Goal: Information Seeking & Learning: Learn about a topic

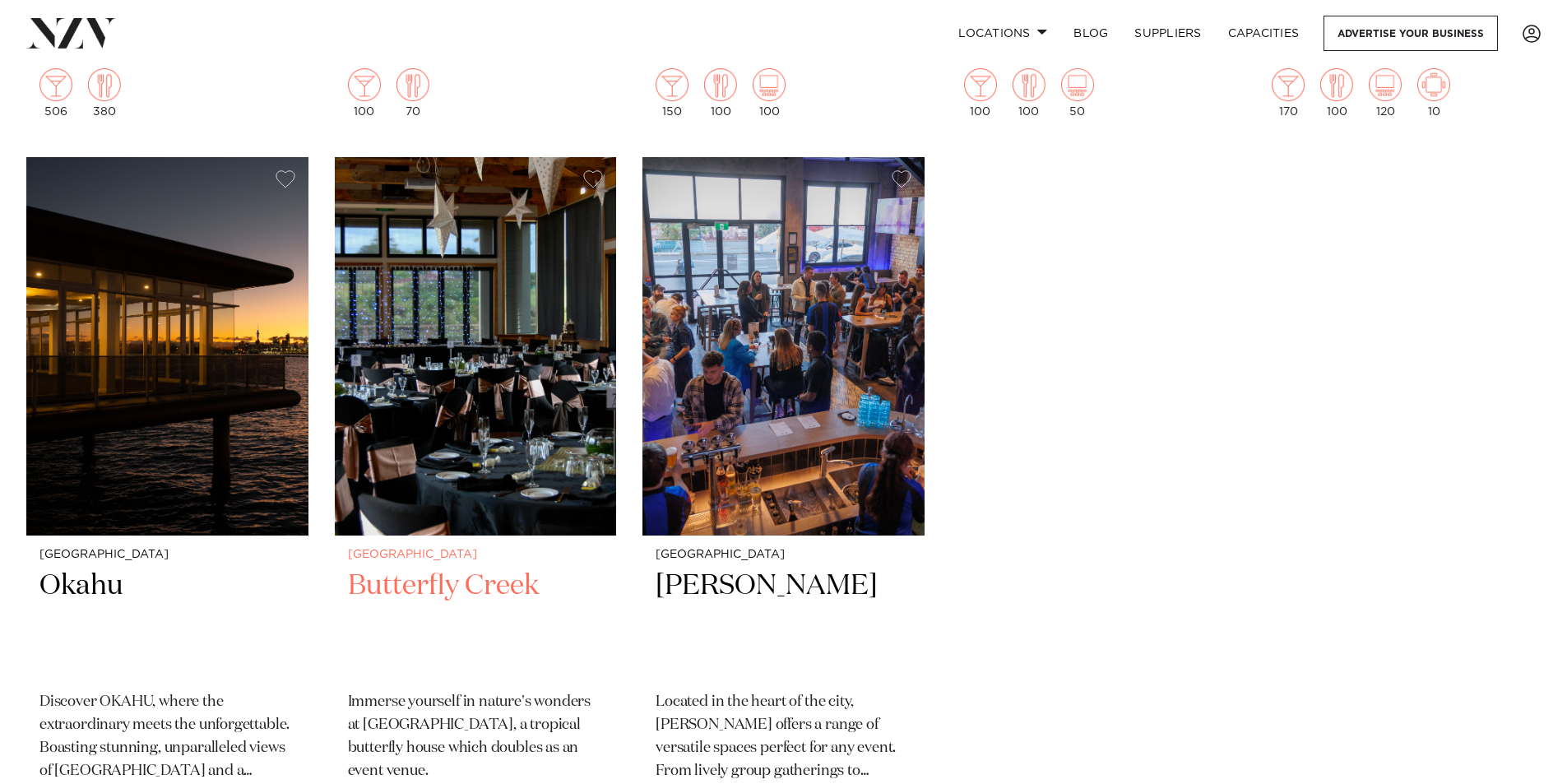
scroll to position [11348, 0]
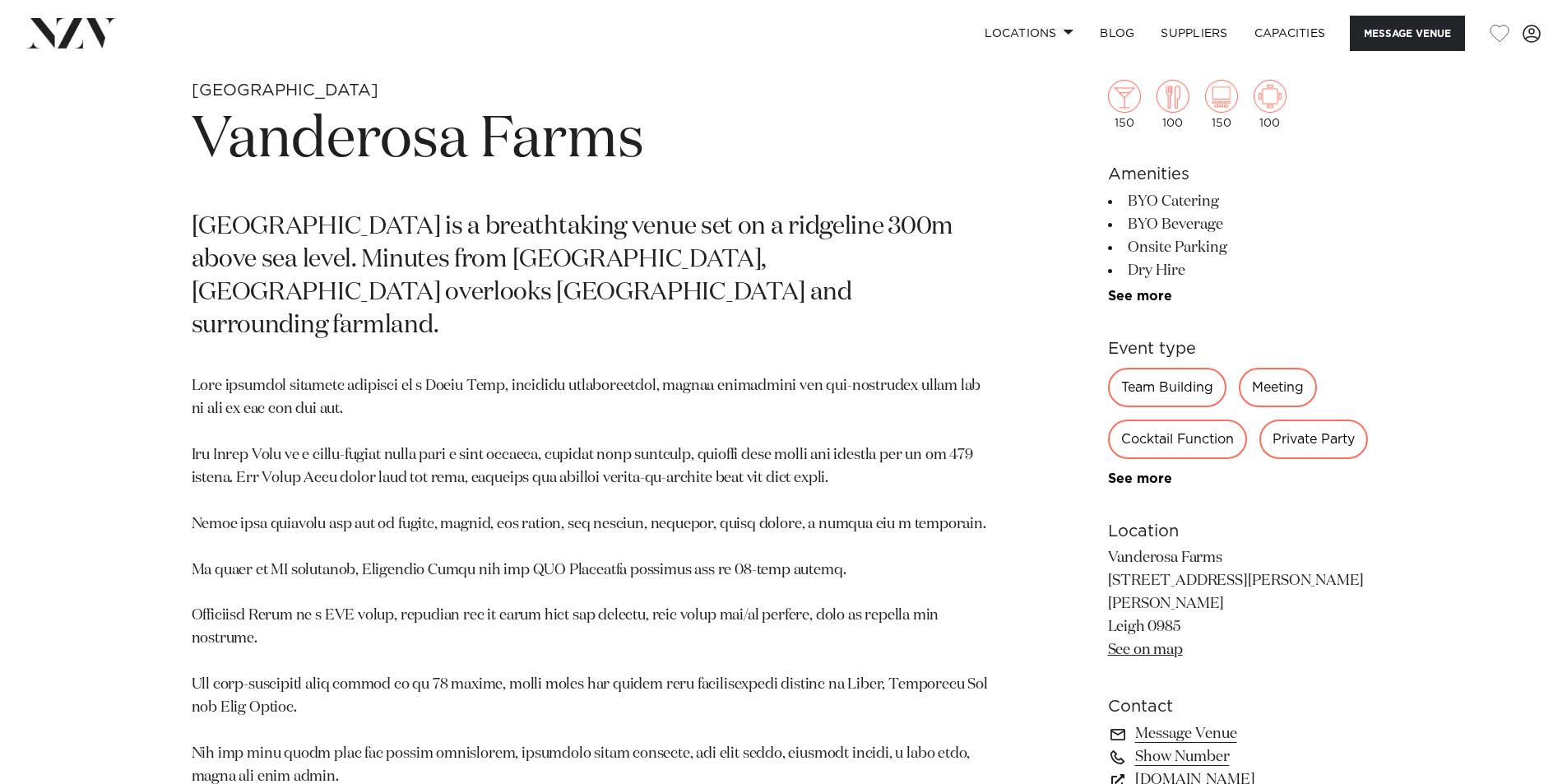
scroll to position [987, 0]
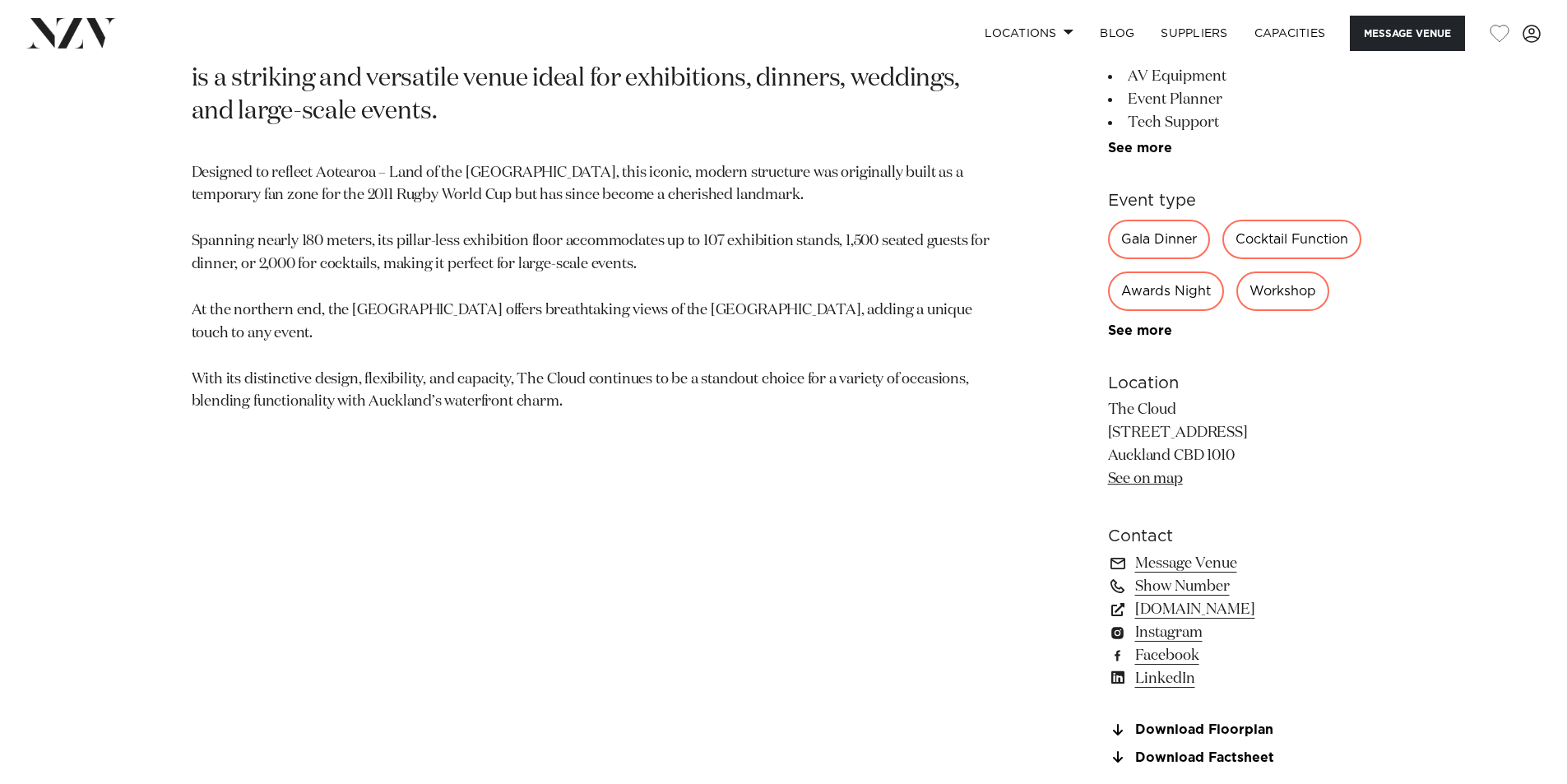
scroll to position [1069, 0]
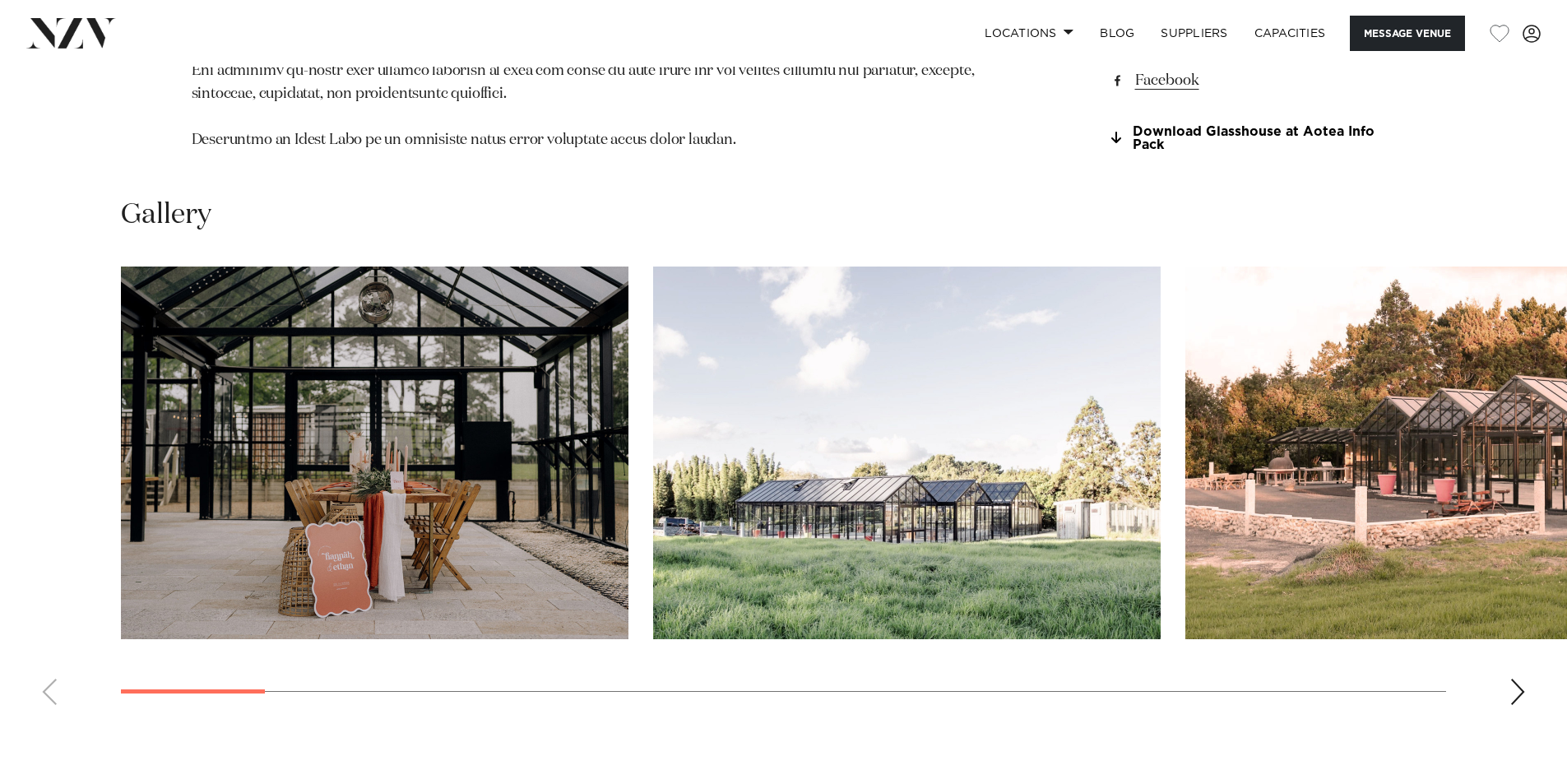
scroll to position [1563, 0]
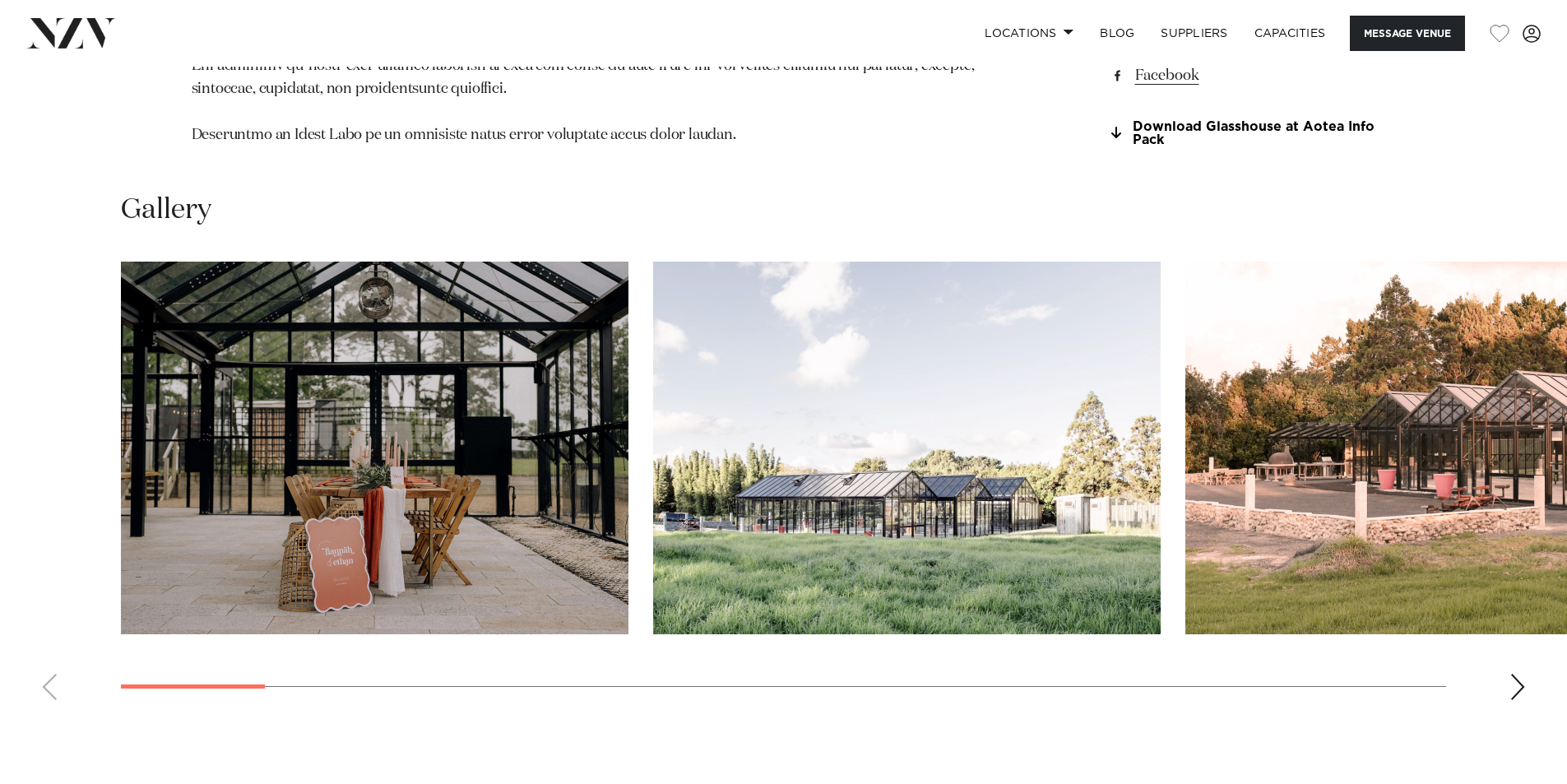
click at [1513, 681] on div "Next slide" at bounding box center [1517, 686] width 17 height 26
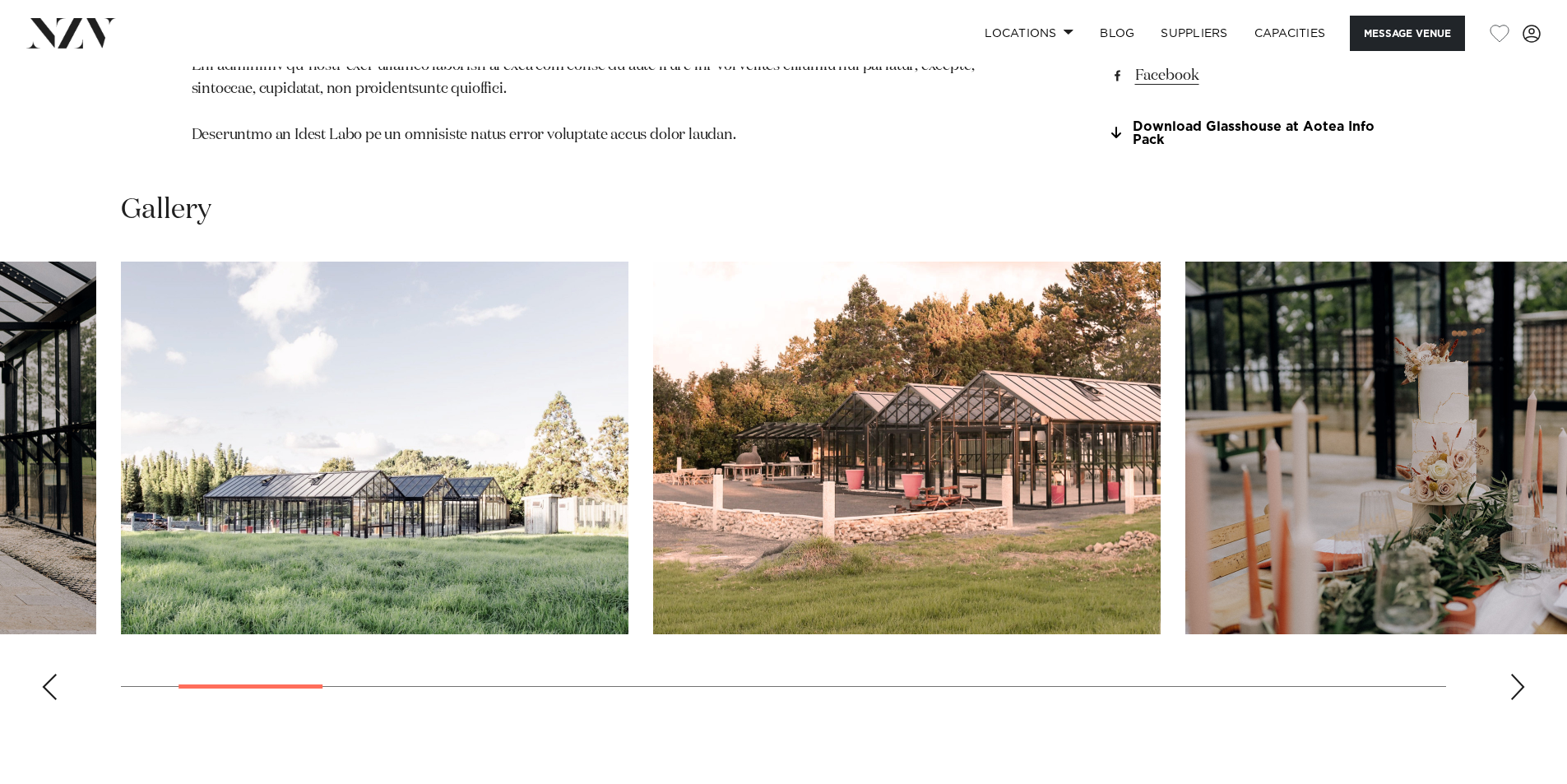
click at [1512, 681] on div "Next slide" at bounding box center [1517, 686] width 17 height 26
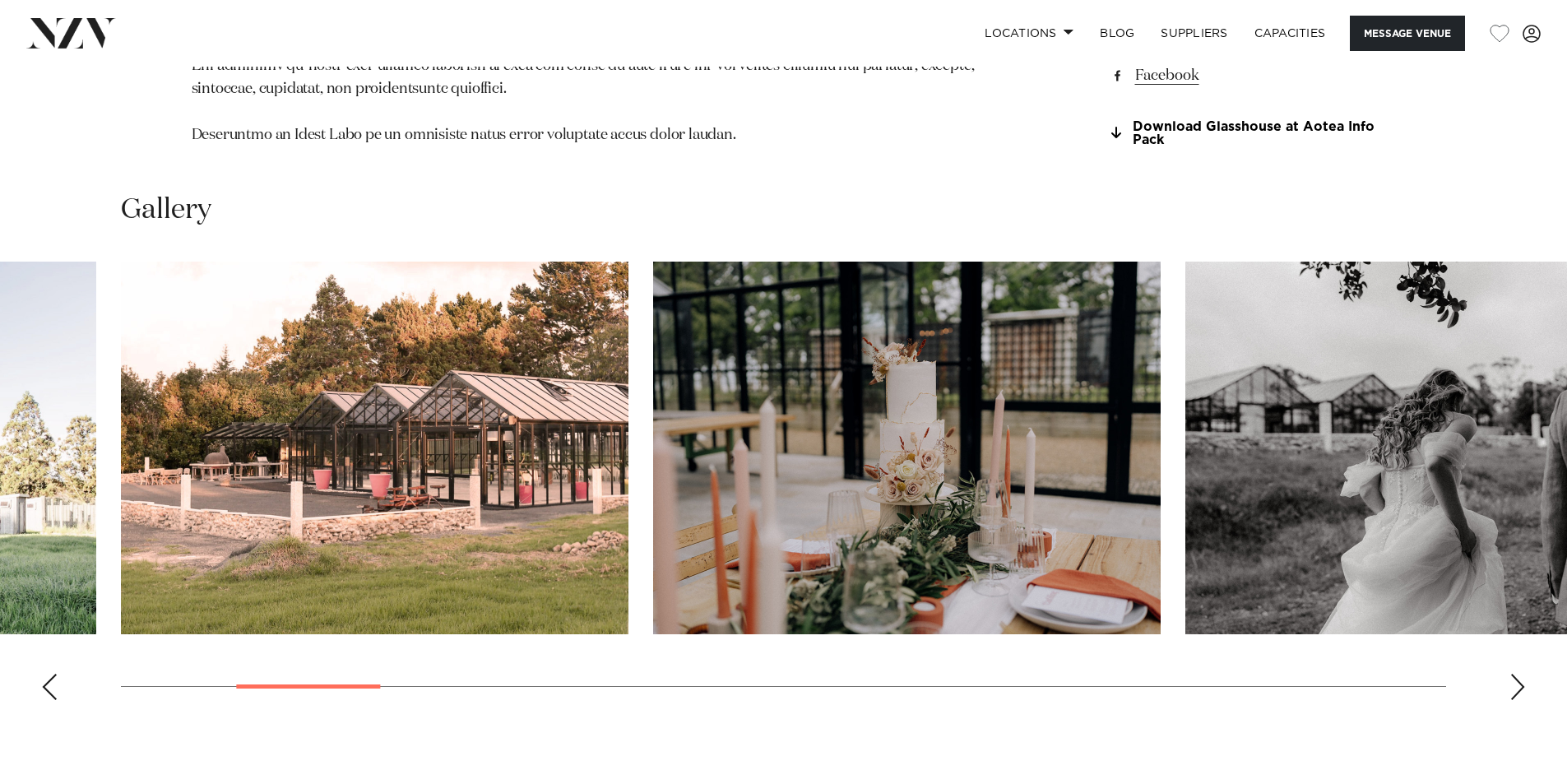
click at [1514, 683] on div "Next slide" at bounding box center [1517, 686] width 17 height 26
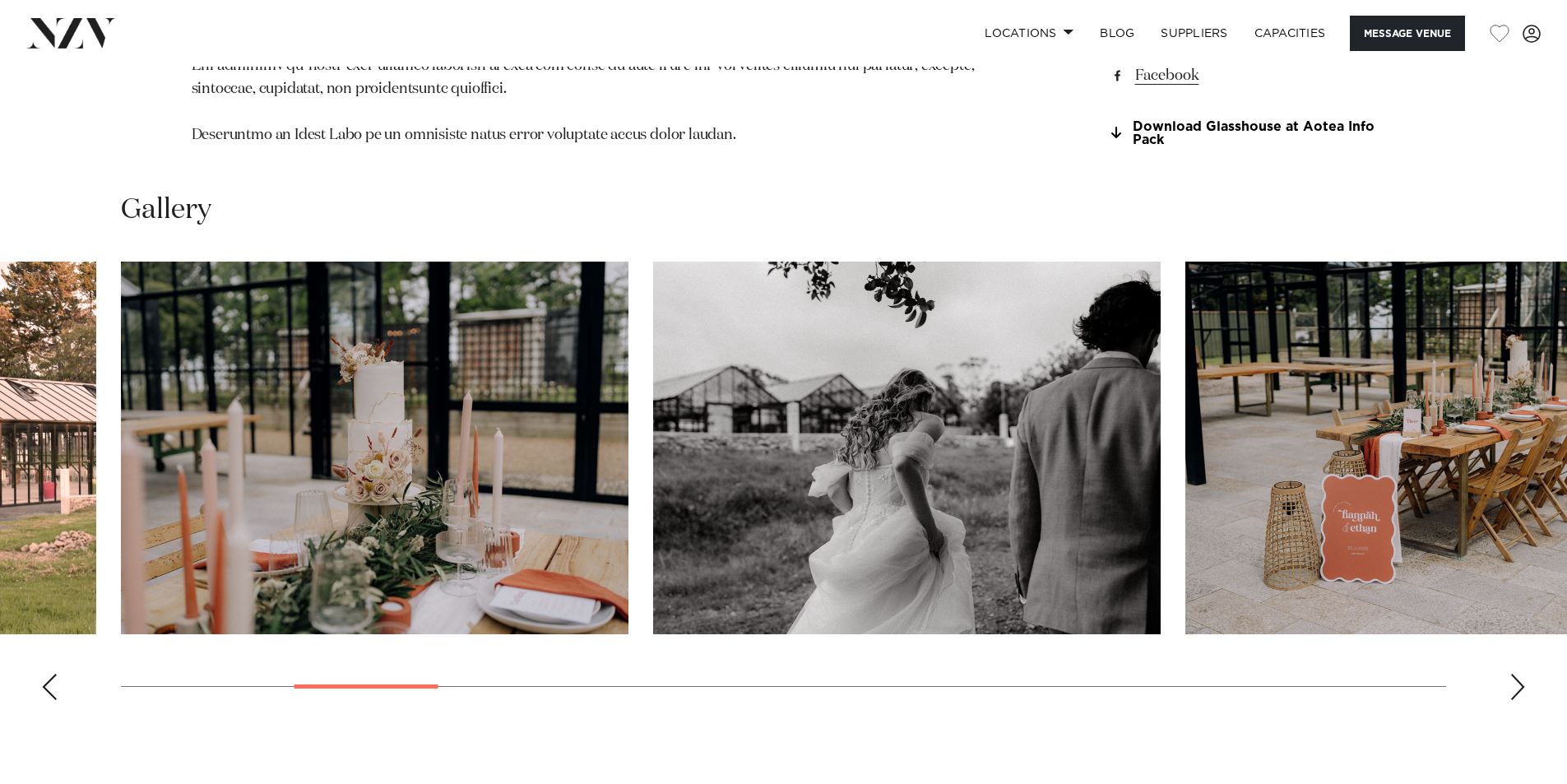
click at [1514, 683] on div "Next slide" at bounding box center [1517, 686] width 17 height 26
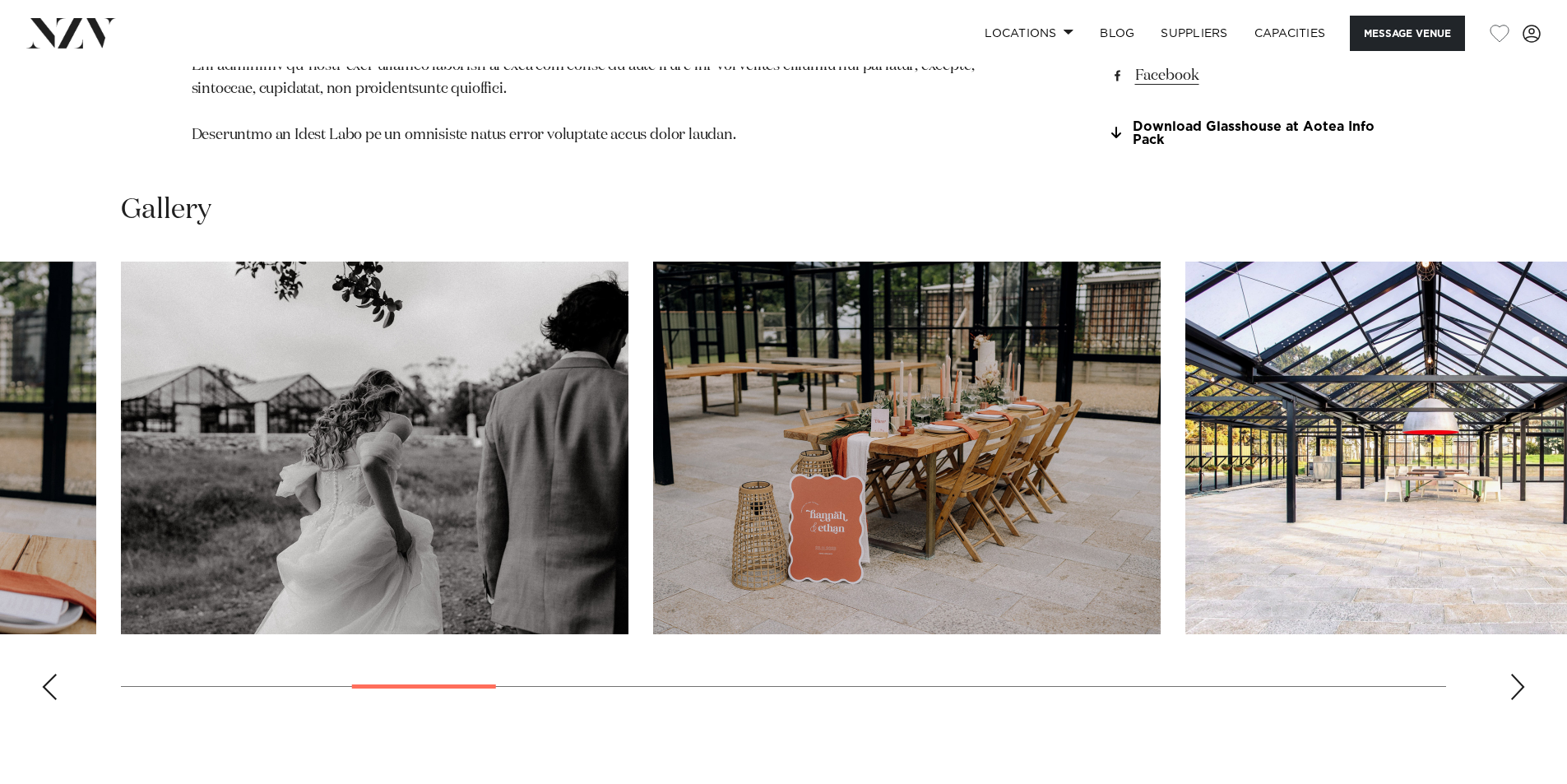
click at [1514, 683] on div "Next slide" at bounding box center [1517, 686] width 17 height 26
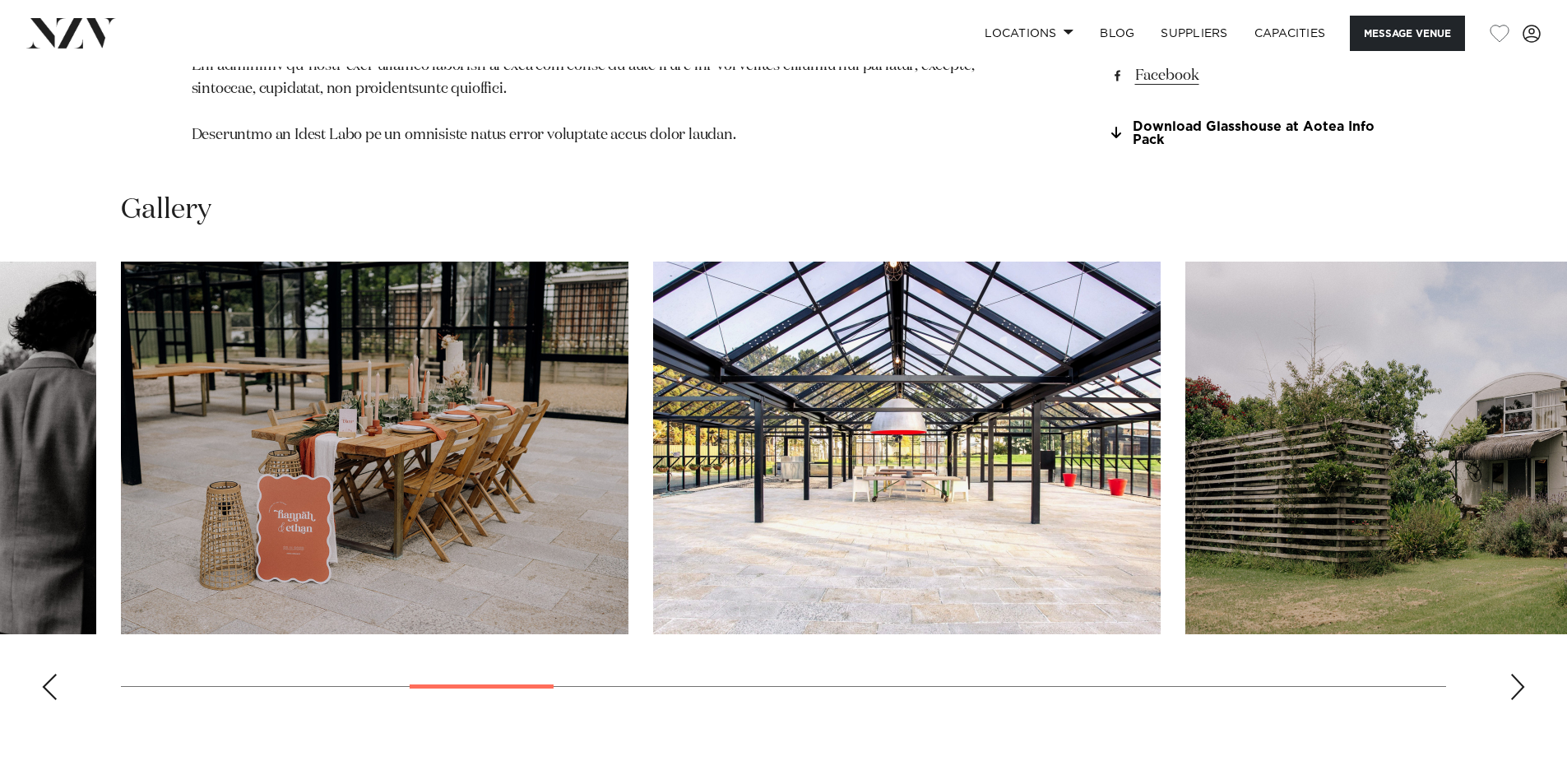
click at [1516, 683] on div "Next slide" at bounding box center [1517, 686] width 17 height 26
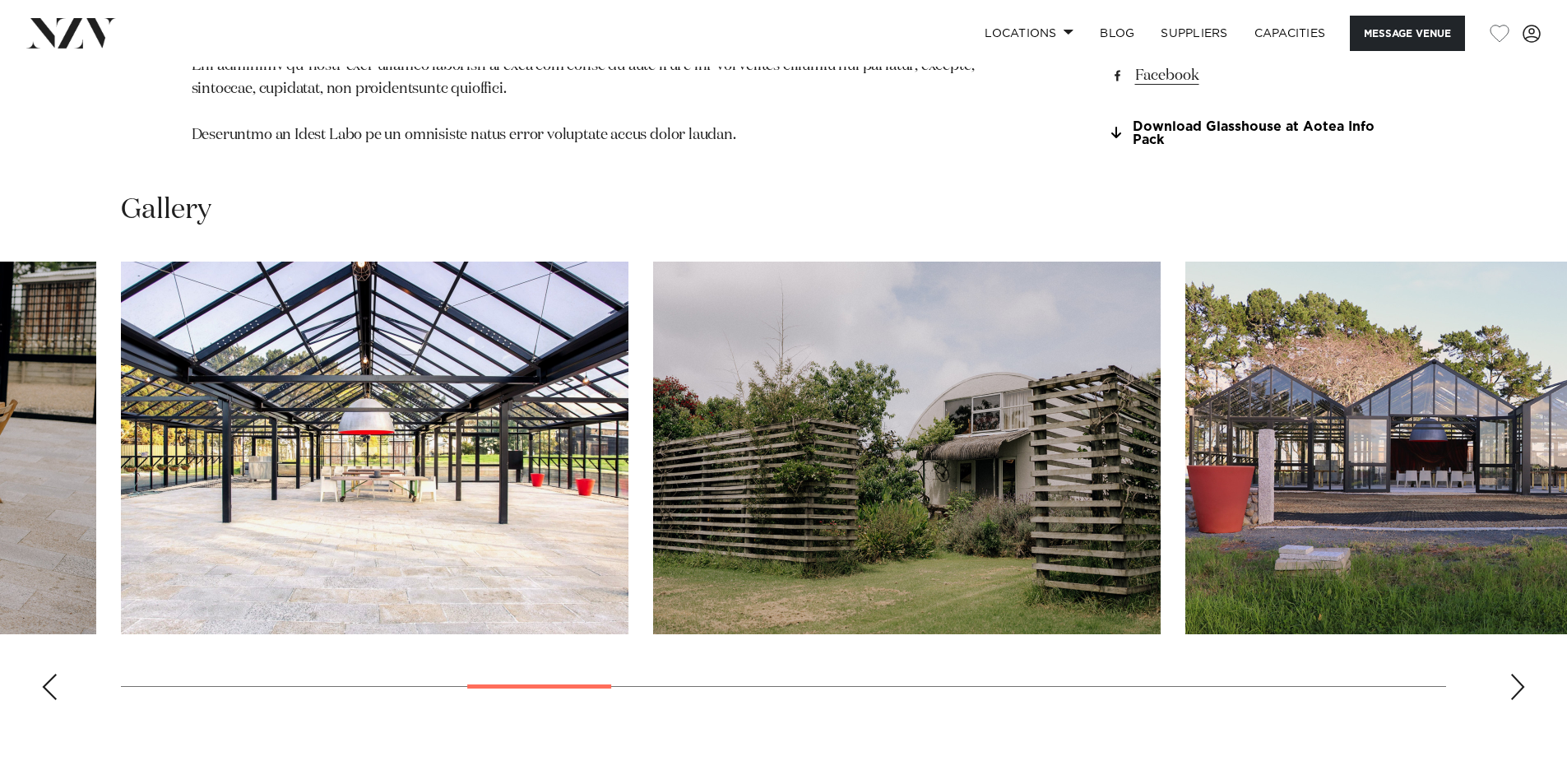
click at [1516, 683] on div "Next slide" at bounding box center [1517, 686] width 17 height 26
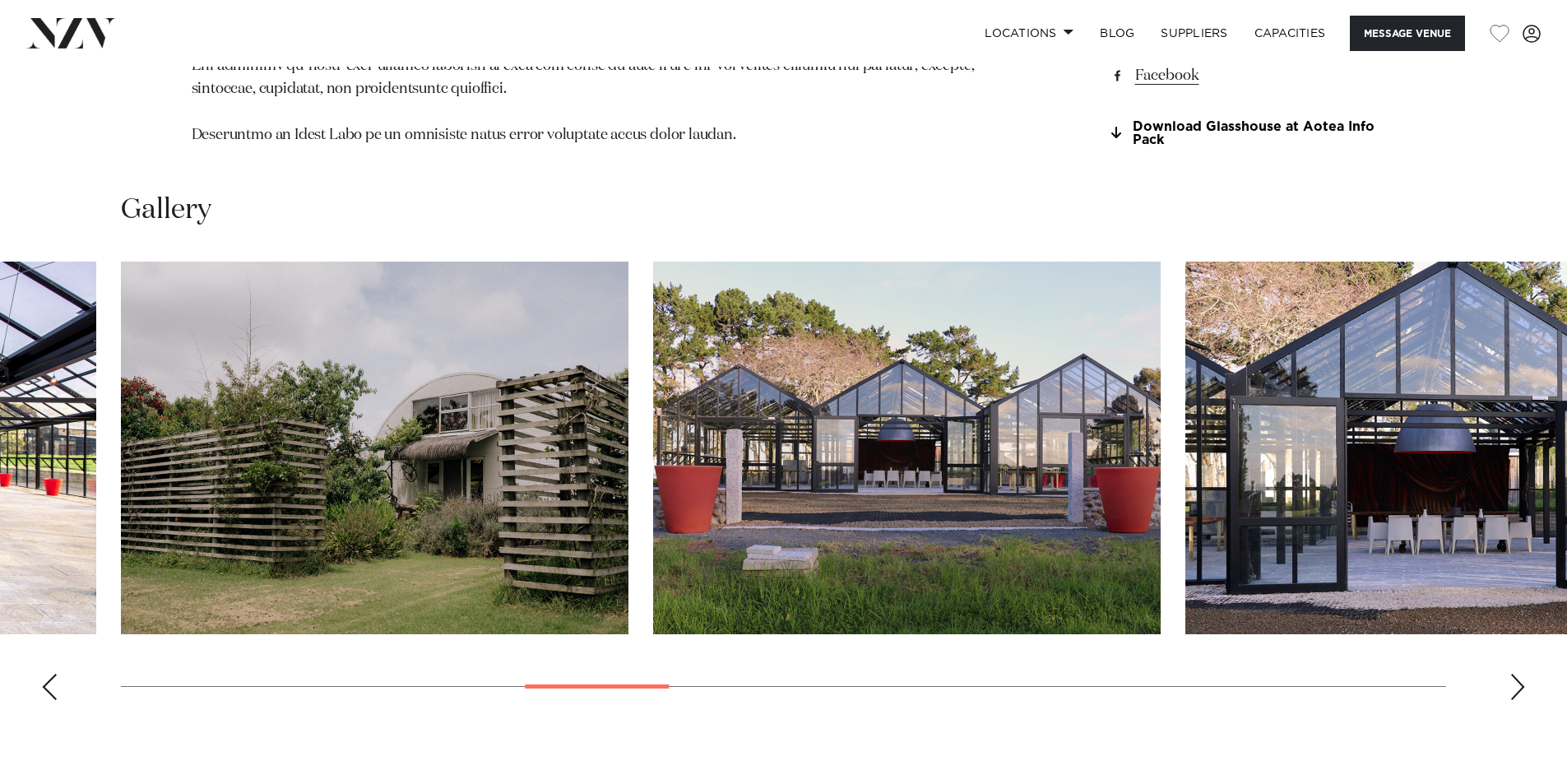
click at [1516, 683] on div "Next slide" at bounding box center [1517, 686] width 17 height 26
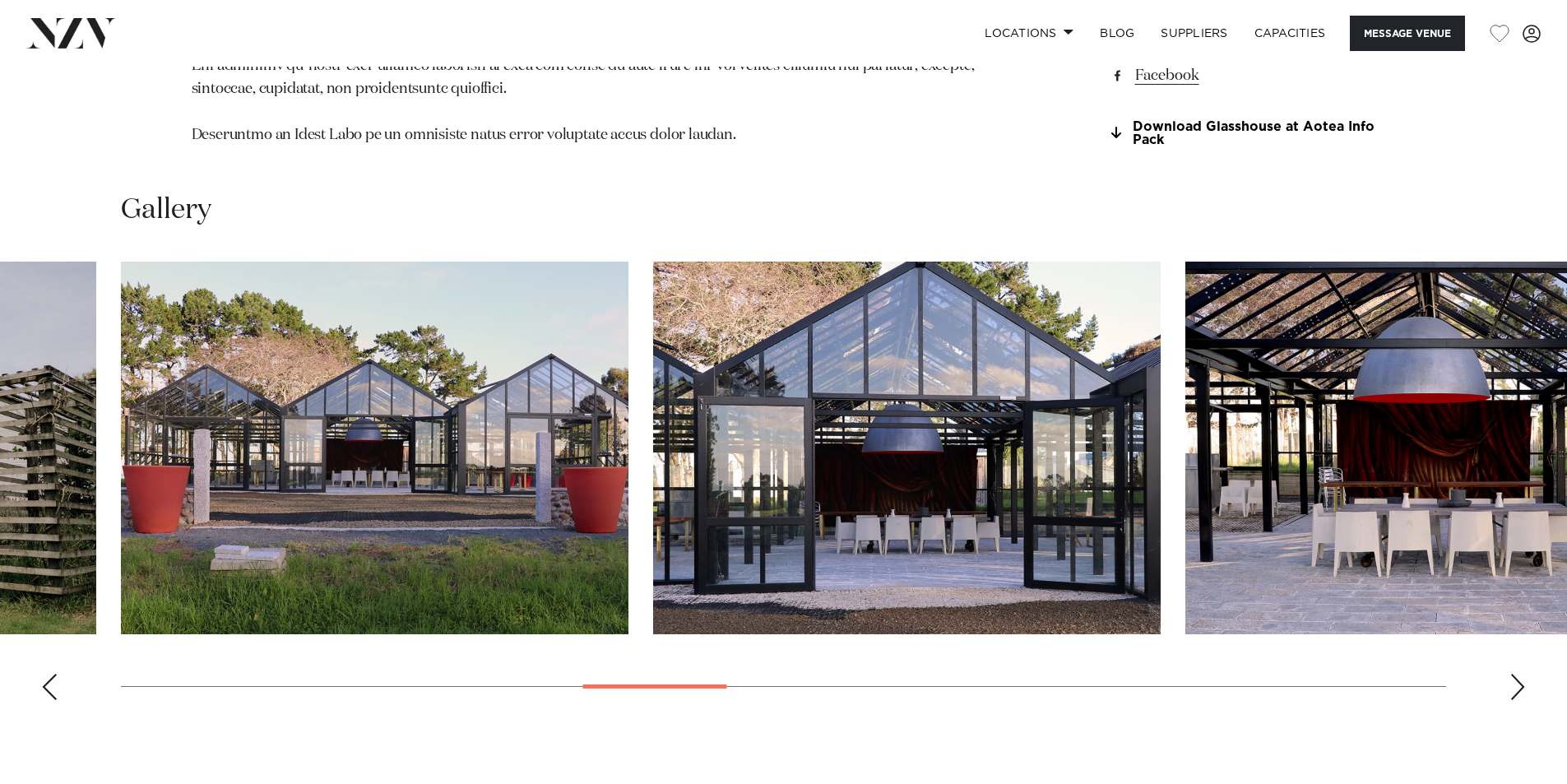
click at [1516, 683] on div "Next slide" at bounding box center [1517, 686] width 17 height 26
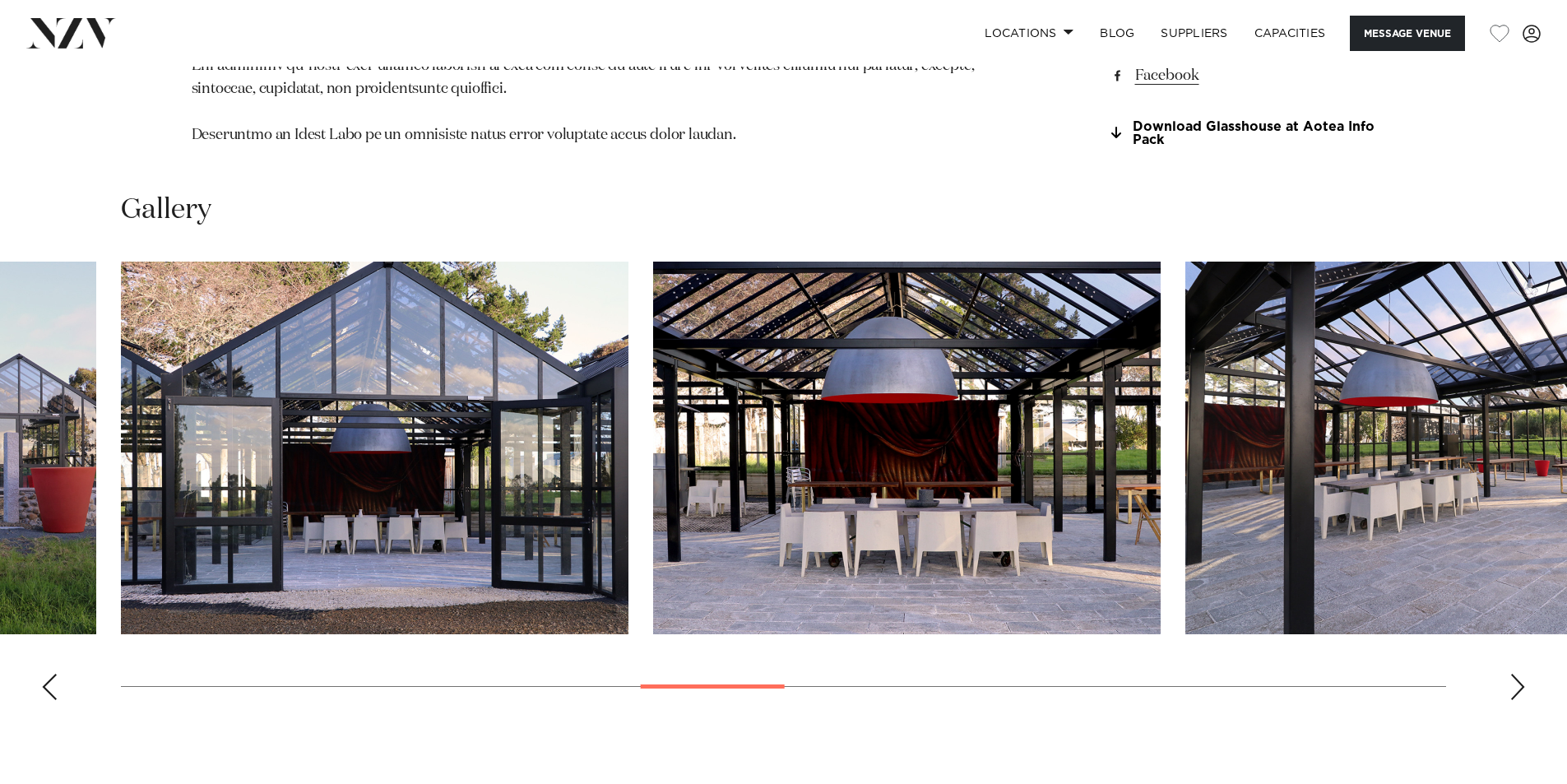
click at [1516, 685] on div "Next slide" at bounding box center [1517, 686] width 17 height 26
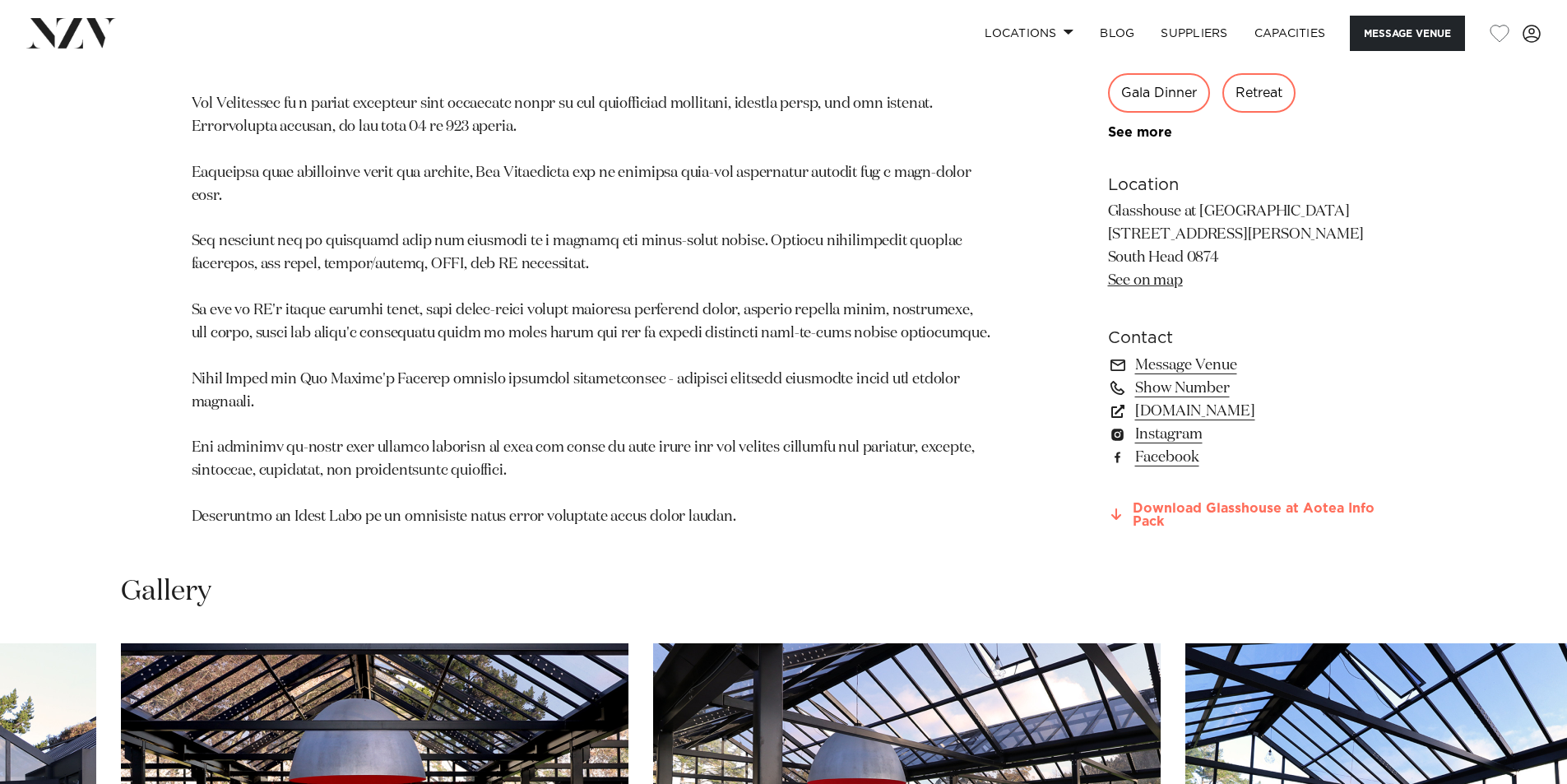
scroll to position [1151, 0]
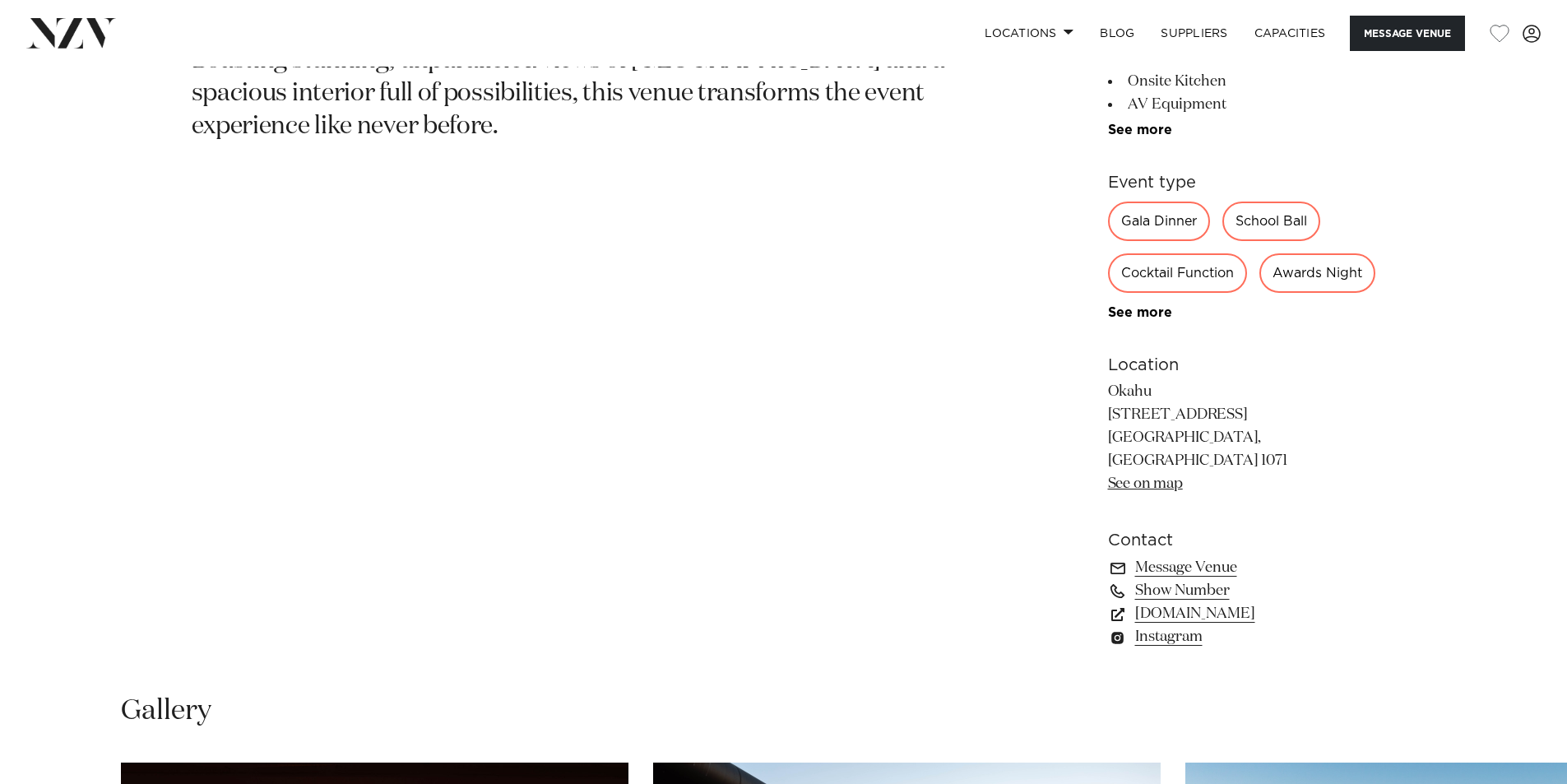
scroll to position [987, 0]
